Goal: Contribute content

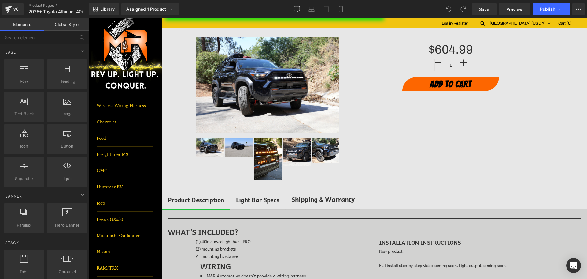
scroll to position [153, 0]
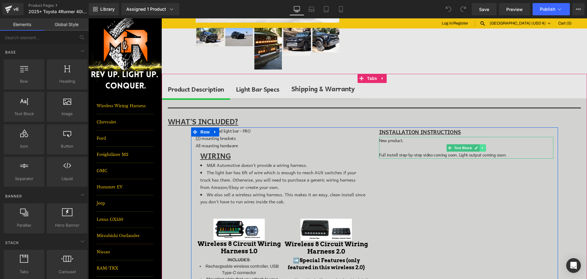
click at [480, 149] on link at bounding box center [483, 147] width 6 height 7
click at [484, 148] on icon at bounding box center [485, 147] width 3 height 3
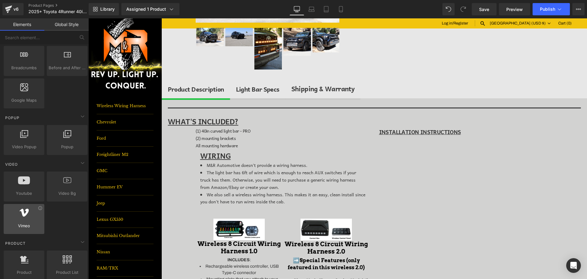
scroll to position [337, 0]
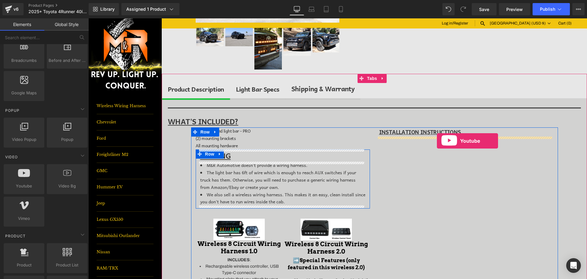
drag, startPoint x: 108, startPoint y: 199, endPoint x: 437, endPoint y: 141, distance: 334.1
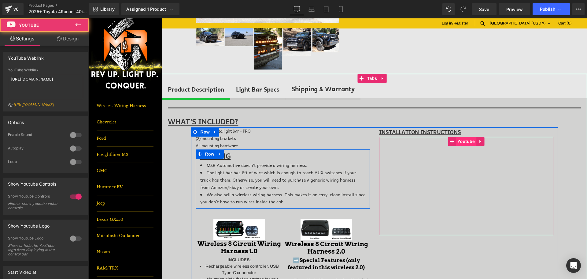
click at [468, 142] on span "Youtube" at bounding box center [466, 141] width 20 height 9
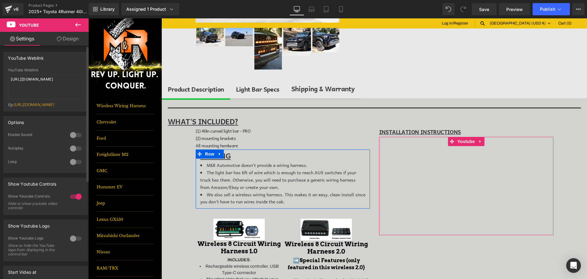
click at [32, 73] on div "YouTube Weblink [URL][DOMAIN_NAME] Eg: [URL][DOMAIN_NAME]" at bounding box center [45, 89] width 75 height 43
click at [32, 79] on textarea "[URL][DOMAIN_NAME]" at bounding box center [45, 87] width 75 height 24
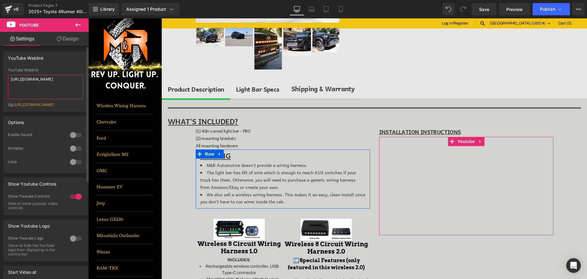
paste textarea "[DOMAIN_NAME][URL]"
type textarea "[URL][DOMAIN_NAME]"
click at [486, 7] on span "Save" at bounding box center [484, 9] width 10 height 6
click at [324, 6] on icon at bounding box center [326, 9] width 6 height 6
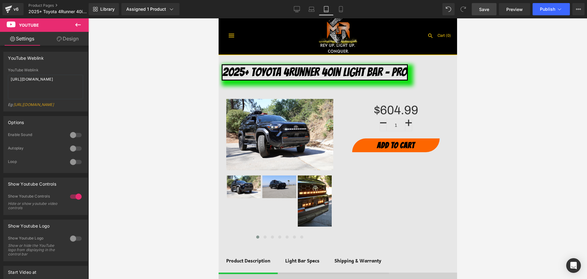
scroll to position [0, 0]
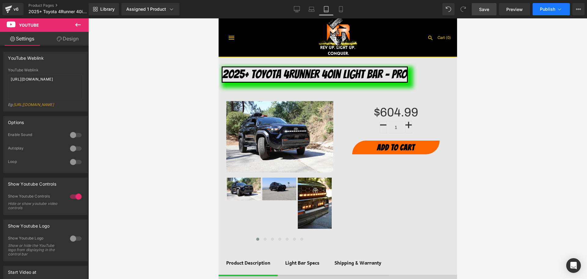
click at [564, 12] on button "Publish" at bounding box center [551, 9] width 37 height 12
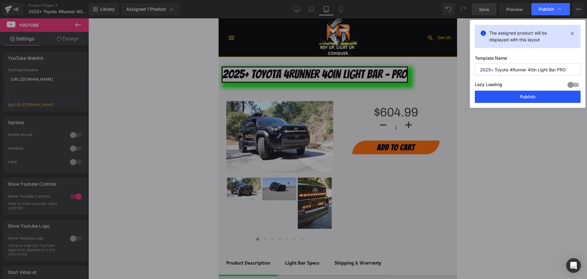
click at [551, 97] on button "Publish" at bounding box center [528, 97] width 106 height 12
